Goal: Navigation & Orientation: Find specific page/section

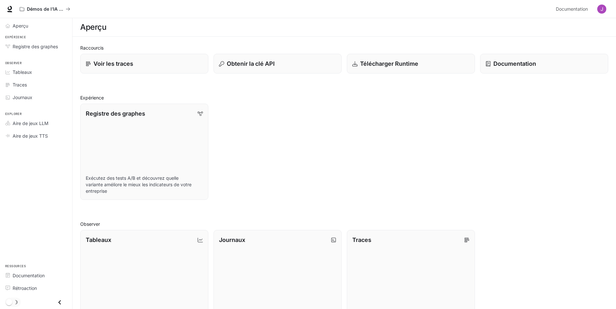
click at [603, 7] on img "button" at bounding box center [602, 9] width 9 height 9
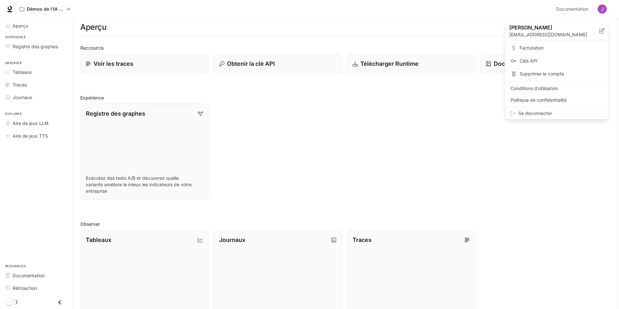
click at [71, 9] on div at bounding box center [309, 154] width 619 height 309
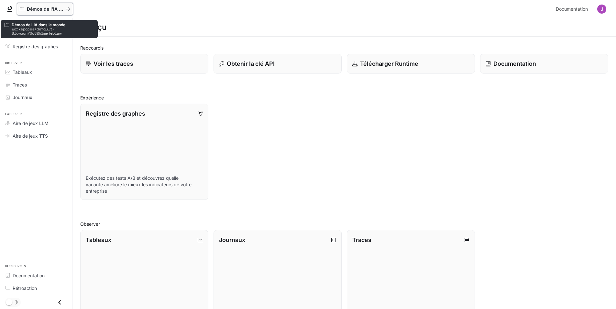
click at [69, 9] on icon "Tous les espaces de travail" at bounding box center [68, 9] width 5 height 5
click at [53, 13] on button "Démos de l’IA dans le monde" at bounding box center [45, 9] width 56 height 13
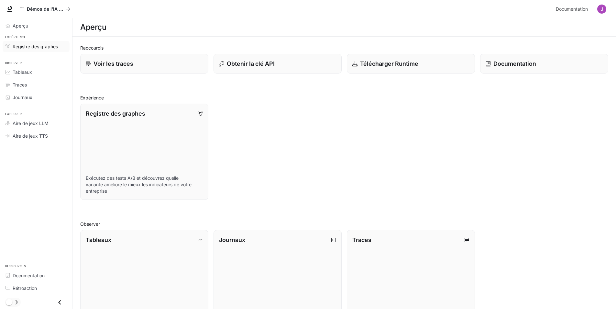
click at [44, 48] on span "Registre des graphes" at bounding box center [35, 46] width 45 height 7
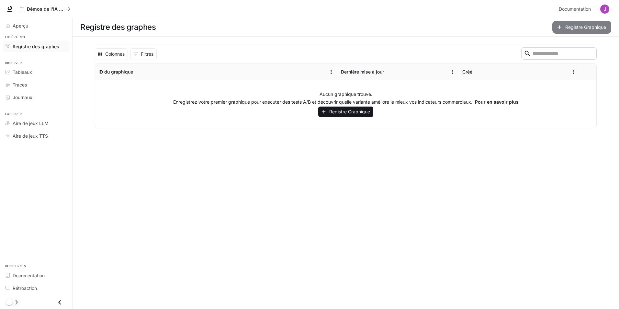
click at [577, 29] on font "Registre Graphique" at bounding box center [585, 27] width 41 height 8
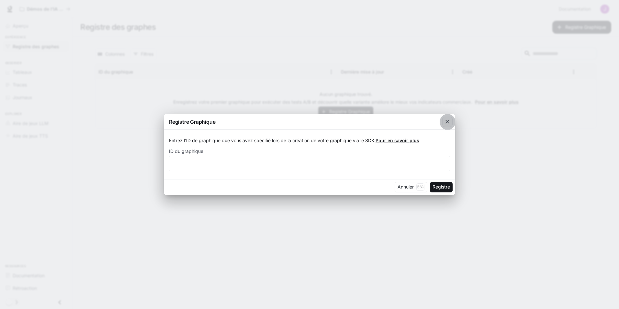
click at [448, 122] on icon "button" at bounding box center [447, 122] width 4 height 4
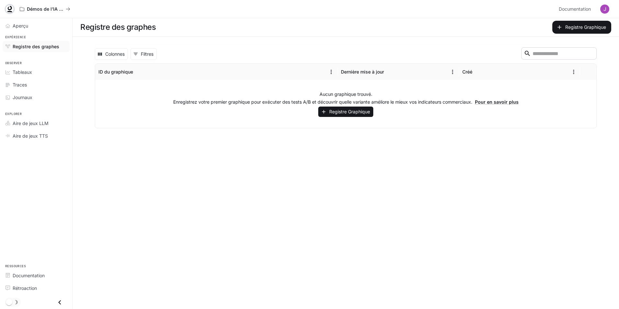
click at [6, 9] on link at bounding box center [9, 9] width 9 height 9
